Goal: Transaction & Acquisition: Download file/media

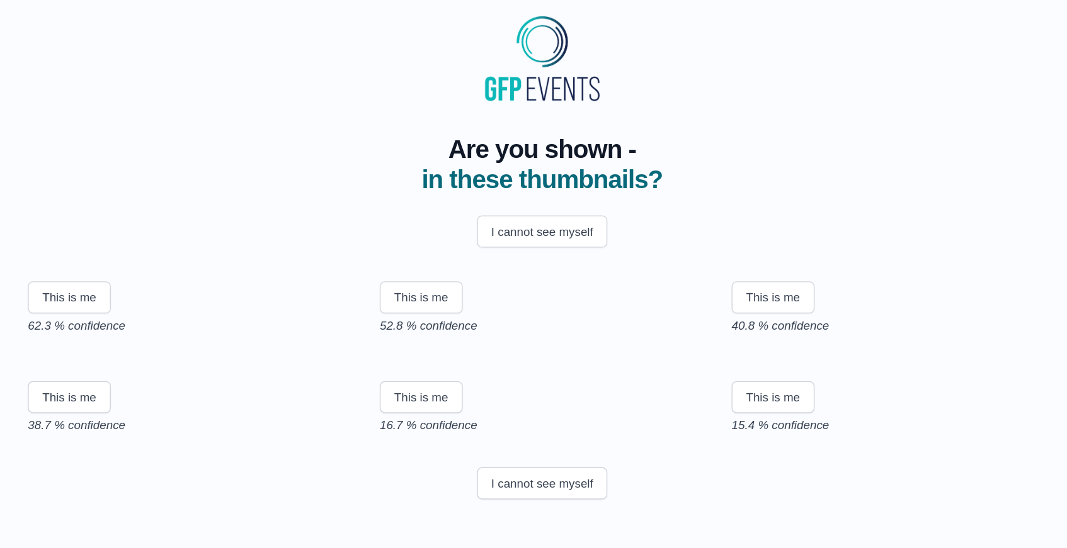
scroll to position [124, 0]
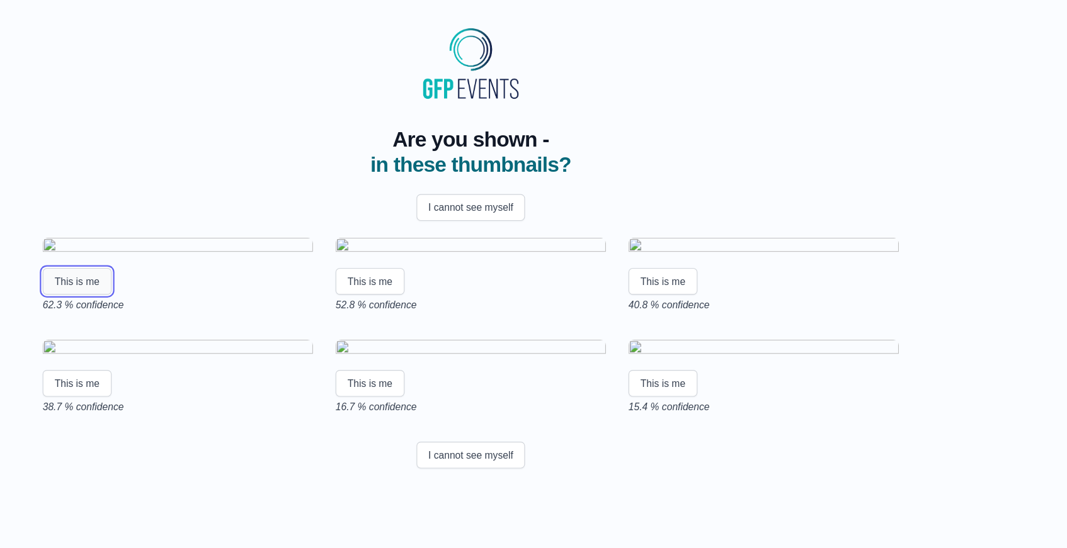
click at [174, 244] on button "This is me" at bounding box center [181, 252] width 62 height 24
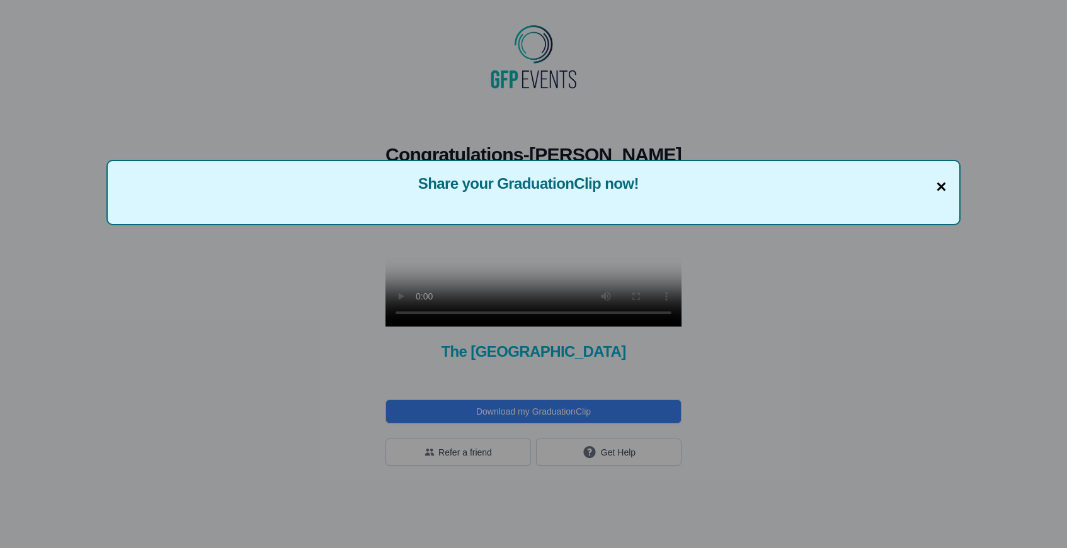
click at [937, 184] on span "×" at bounding box center [941, 187] width 10 height 26
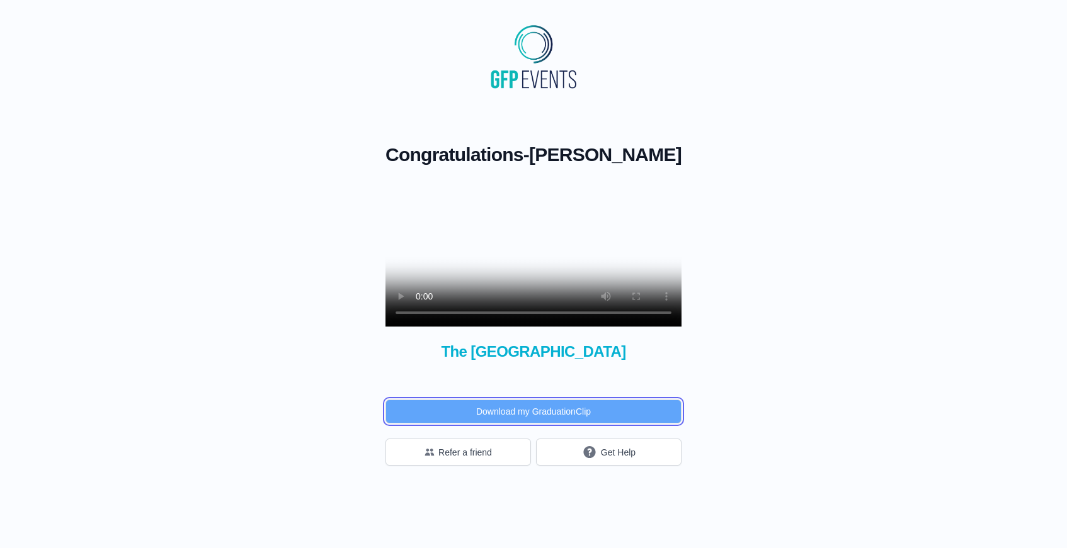
click at [507, 424] on button "Download my GraduationClip" at bounding box center [533, 412] width 296 height 24
click at [886, 193] on div "Congratulations - [PERSON_NAME] × Share your GraduationClip now! × Why not also…" at bounding box center [533, 279] width 1026 height 373
click at [545, 424] on button "Download my GraduationClip" at bounding box center [533, 412] width 296 height 24
